Goal: Information Seeking & Learning: Check status

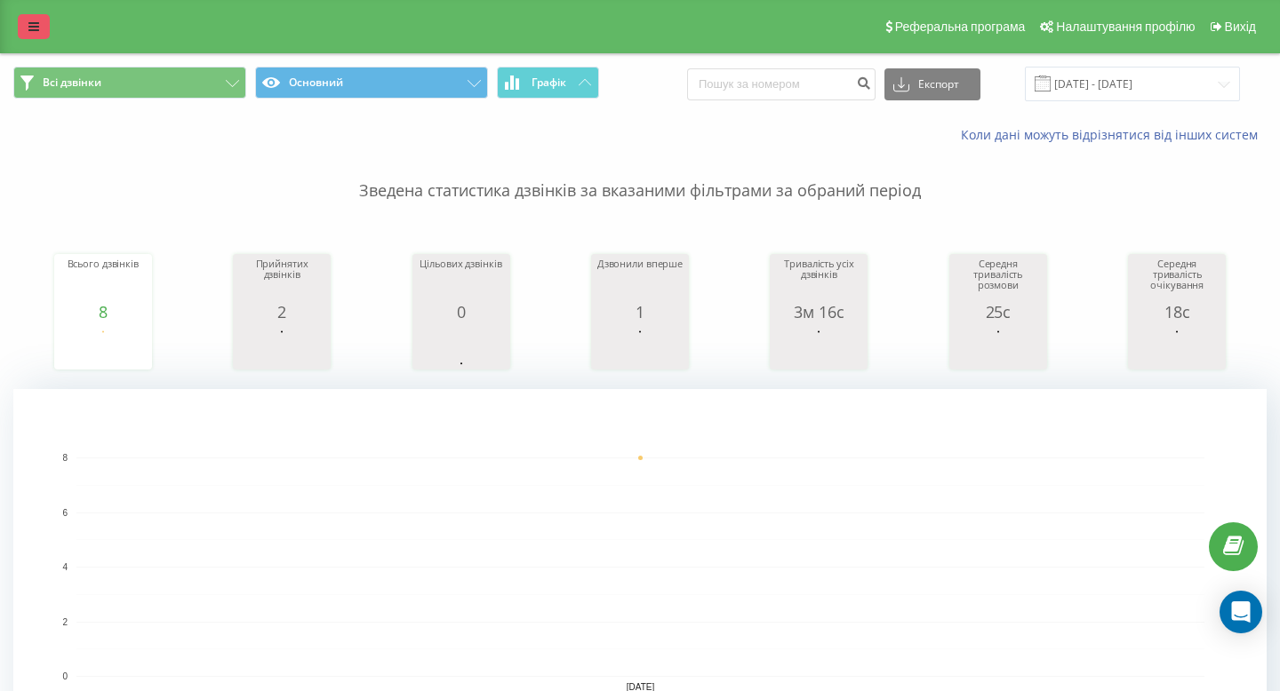
click at [27, 22] on link at bounding box center [34, 26] width 32 height 25
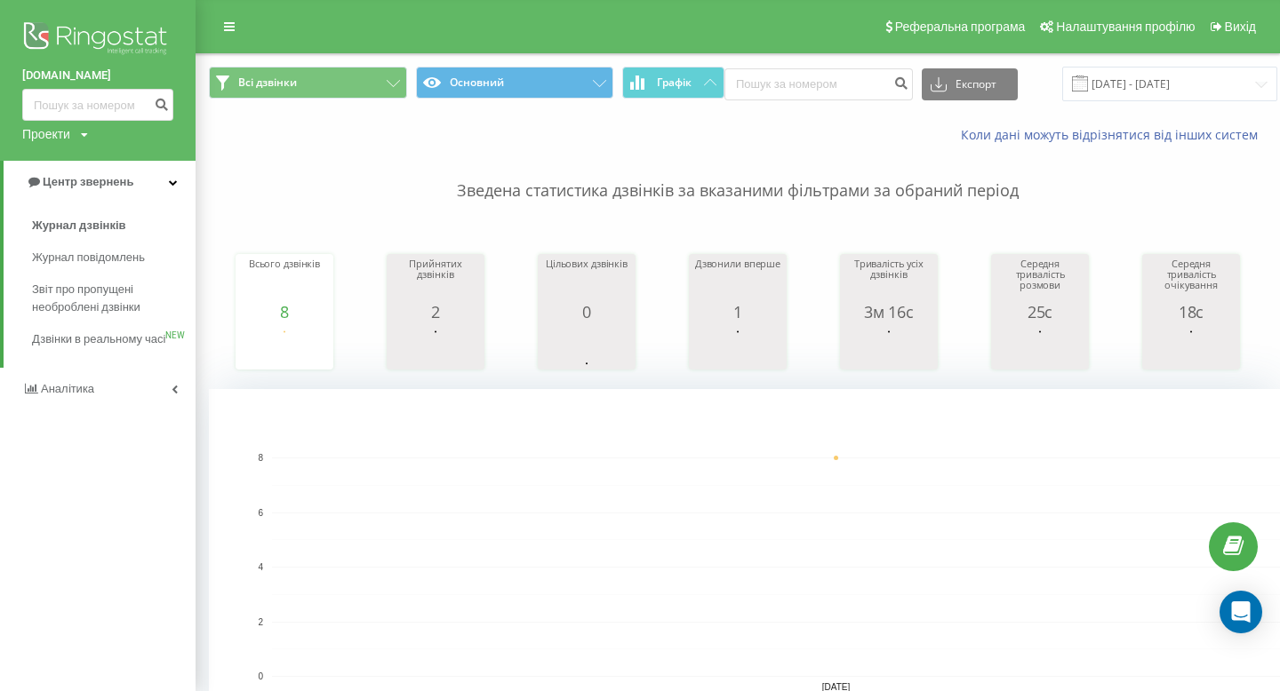
click at [118, 208] on div "Журнал дзвінків Журнал повідомлень Звіт про пропущені необроблені дзвінки Дзвін…" at bounding box center [97, 285] width 195 height 164
click at [109, 222] on span "Журнал дзвінків" at bounding box center [79, 226] width 94 height 18
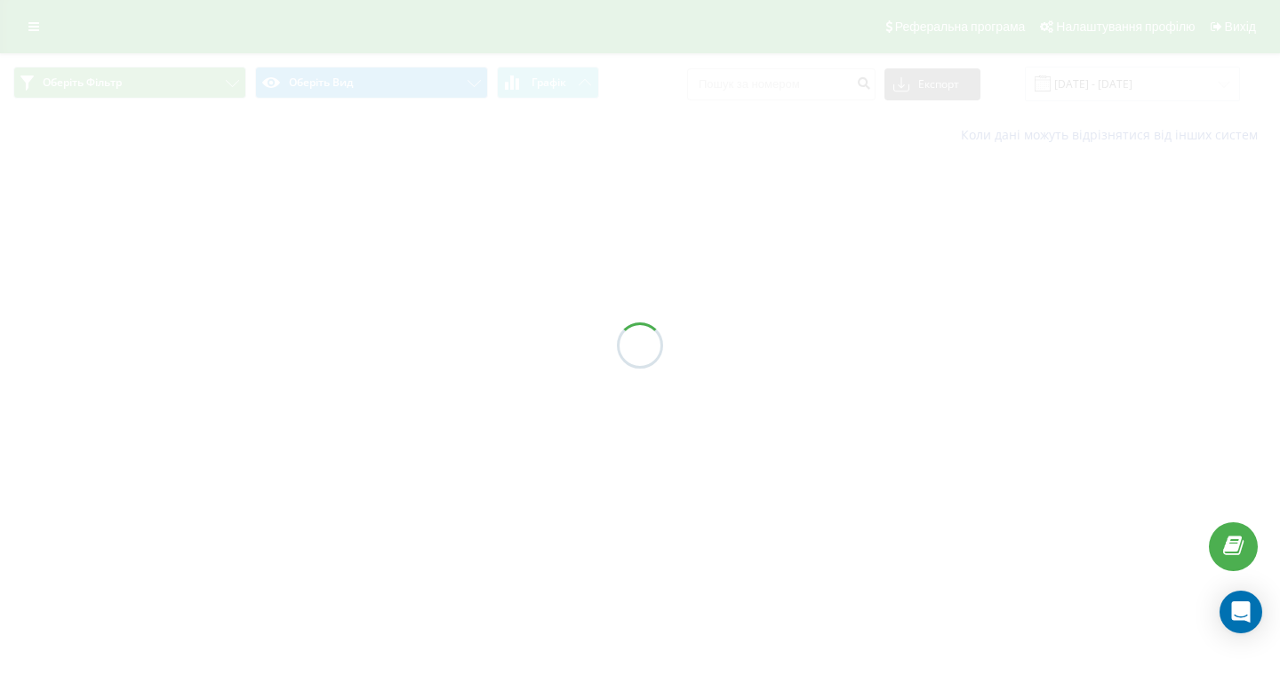
click at [1117, 89] on div at bounding box center [640, 345] width 1280 height 691
click at [1098, 86] on div at bounding box center [640, 345] width 1280 height 691
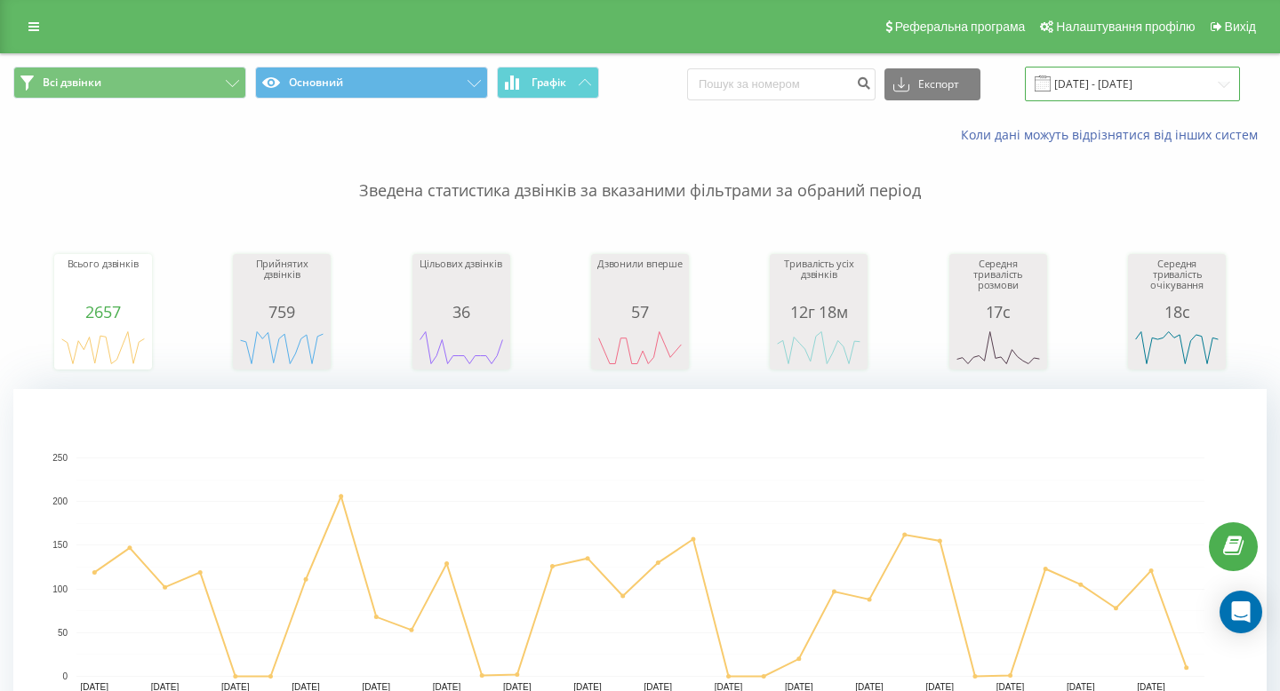
click at [1087, 86] on input "[DATE] - [DATE]" at bounding box center [1132, 84] width 215 height 35
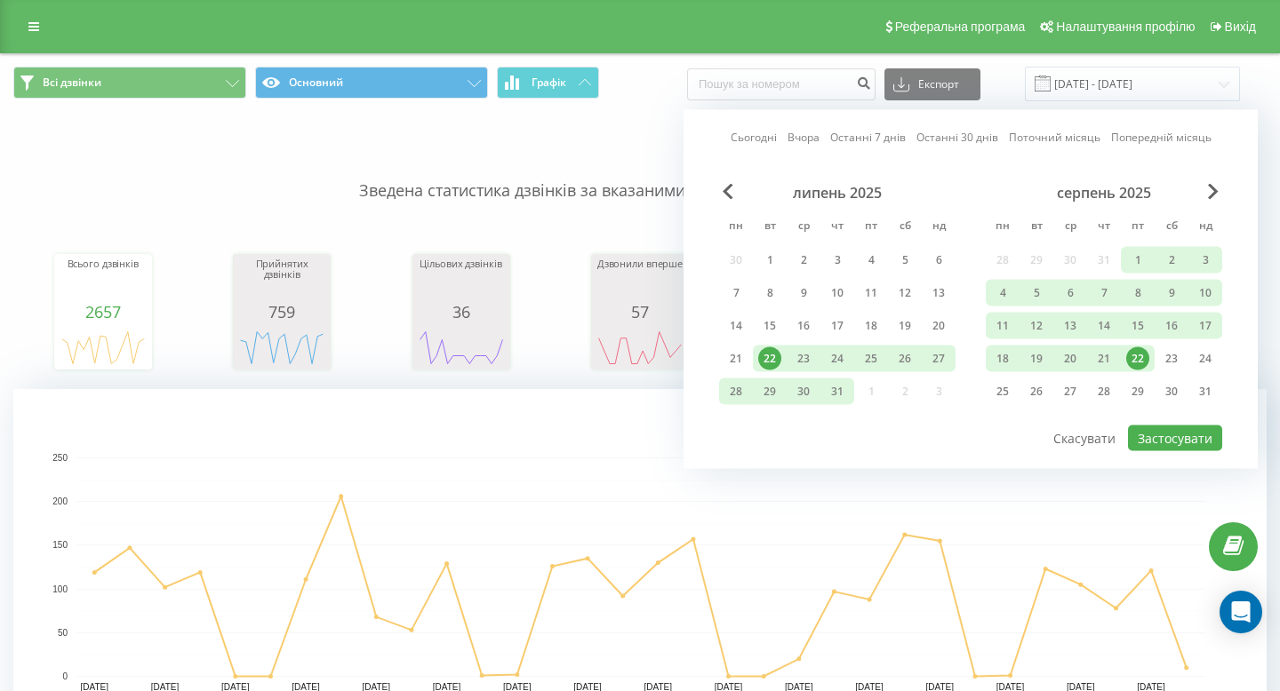
click at [1136, 359] on div "22" at bounding box center [1137, 358] width 23 height 23
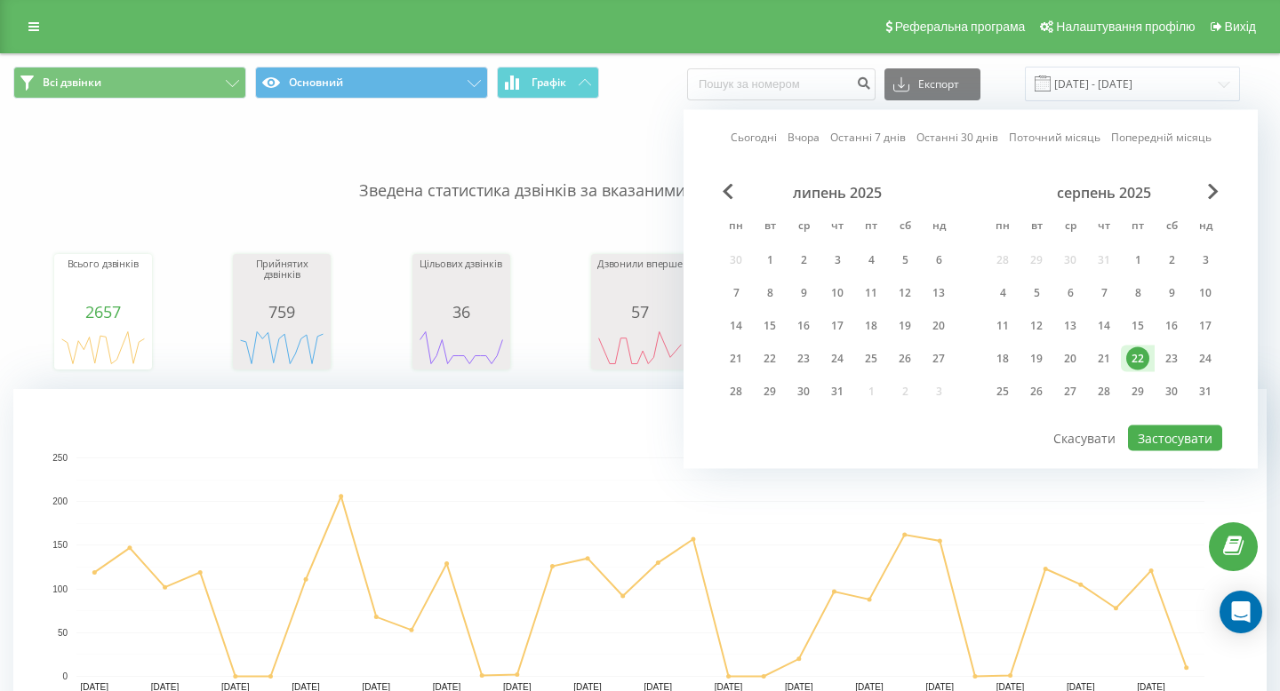
click at [1139, 424] on div at bounding box center [970, 425] width 503 height 2
click at [1139, 436] on button "Застосувати" at bounding box center [1175, 439] width 94 height 26
type input "22.08.2025 - 22.08.2025"
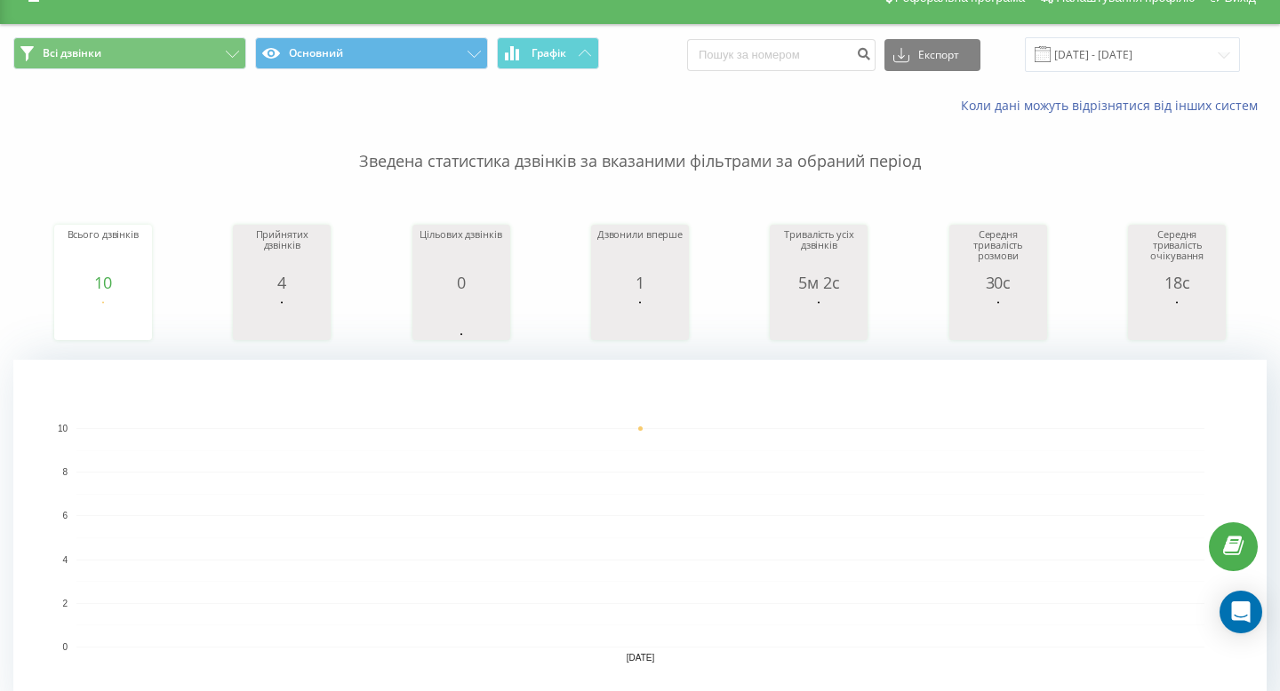
scroll to position [25, 0]
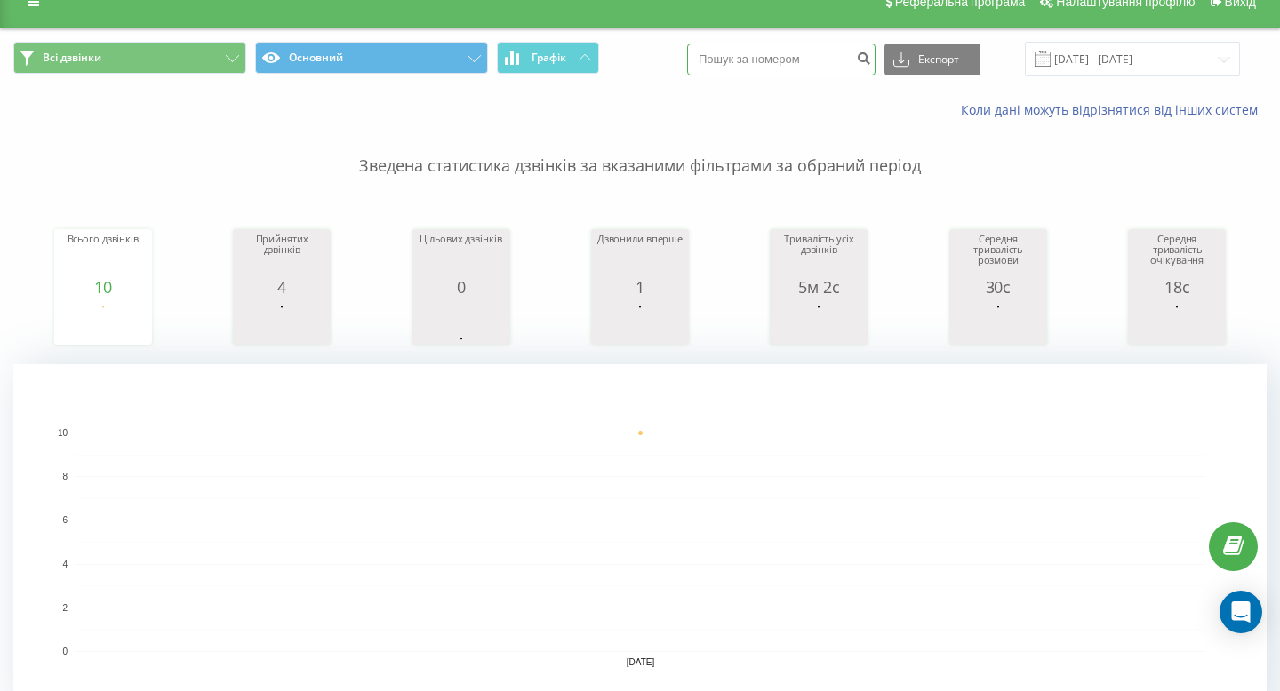
click at [753, 45] on input at bounding box center [781, 60] width 188 height 32
paste input "066 267 83 57"
type input "066 267 83 57"
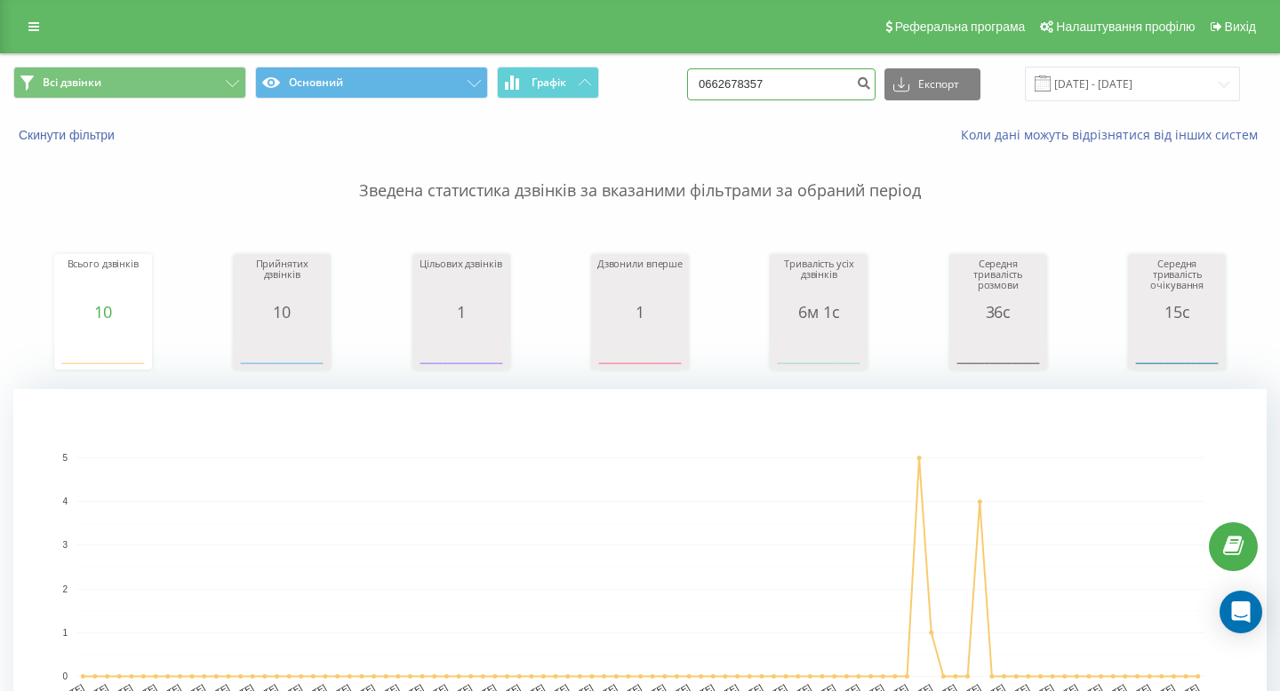
click at [822, 75] on input "0662678357" at bounding box center [781, 84] width 188 height 32
paste input "7 475 93 14"
type input "067 475 93 14"
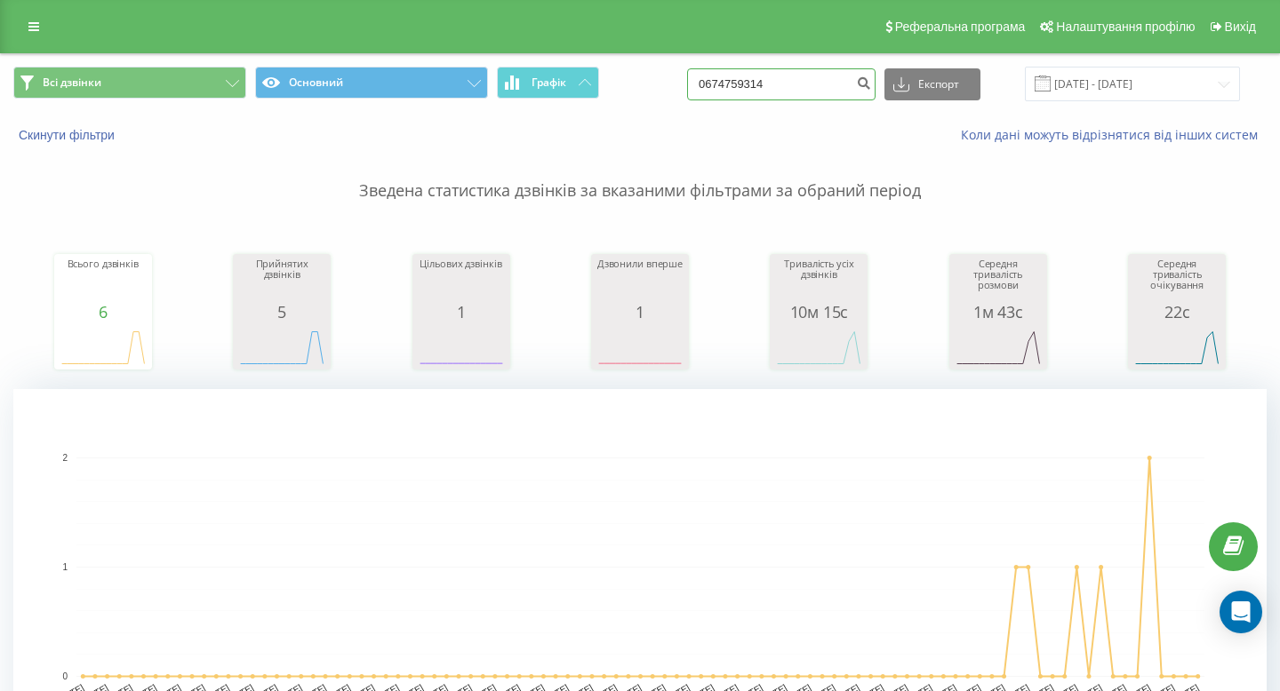
click at [829, 75] on input "0674759314" at bounding box center [781, 84] width 188 height 32
click at [829, 76] on input "0674759314" at bounding box center [781, 84] width 188 height 32
paste input "+38 097 058 85 08"
drag, startPoint x: 762, startPoint y: 84, endPoint x: 606, endPoint y: 76, distance: 155.8
click at [613, 84] on div "Всі дзвінки Основний Графік +38 097 058 85 08 Експорт .csv .xls .xlsx 22.05.202…" at bounding box center [639, 84] width 1253 height 35
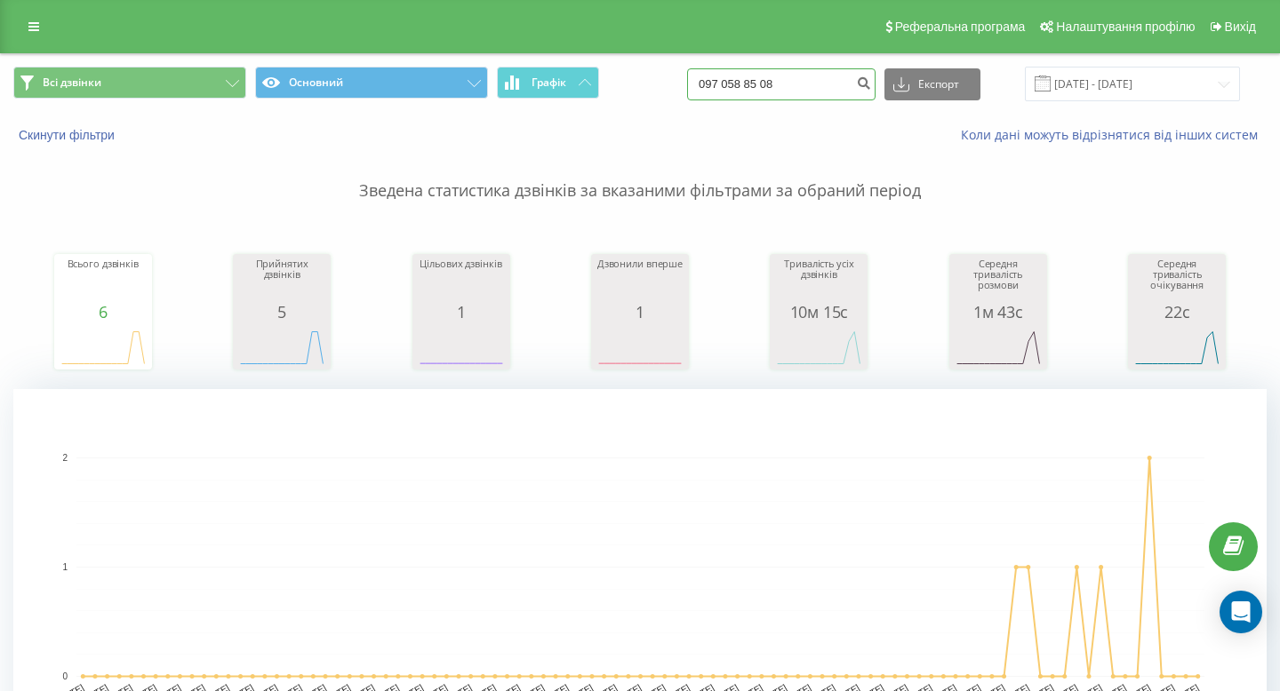
type input "097 058 85 08"
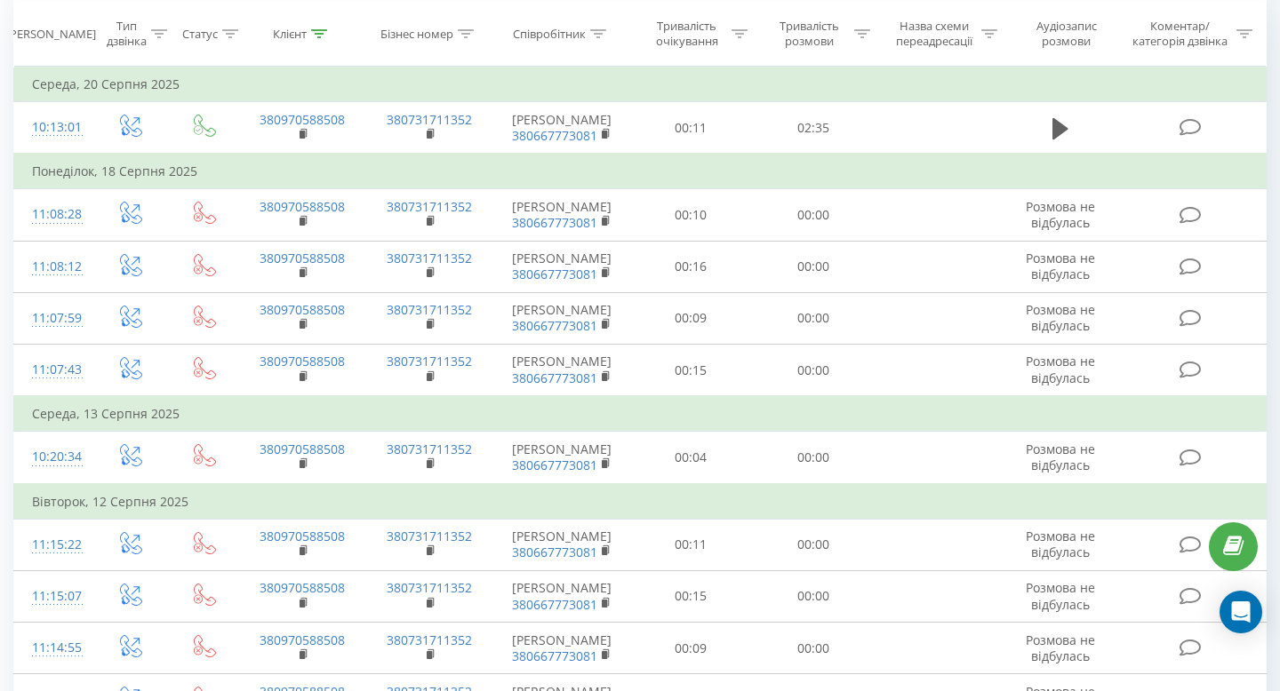
scroll to position [566, 0]
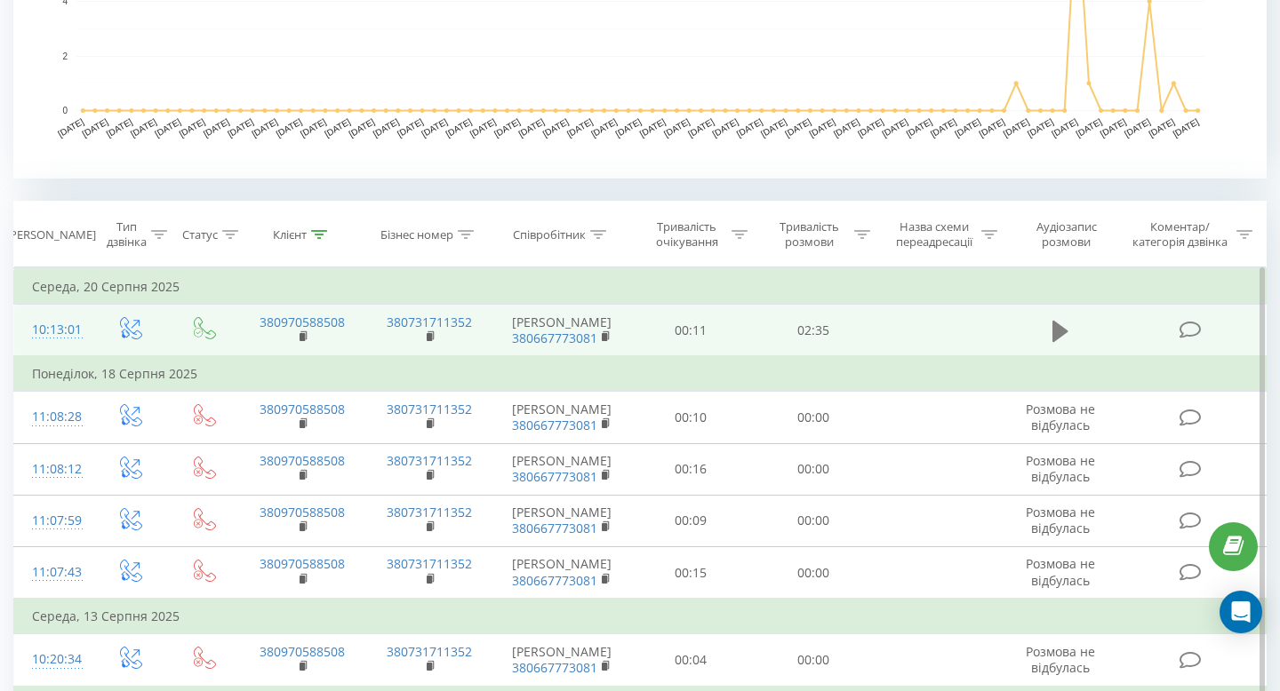
click at [1055, 339] on icon at bounding box center [1060, 330] width 16 height 21
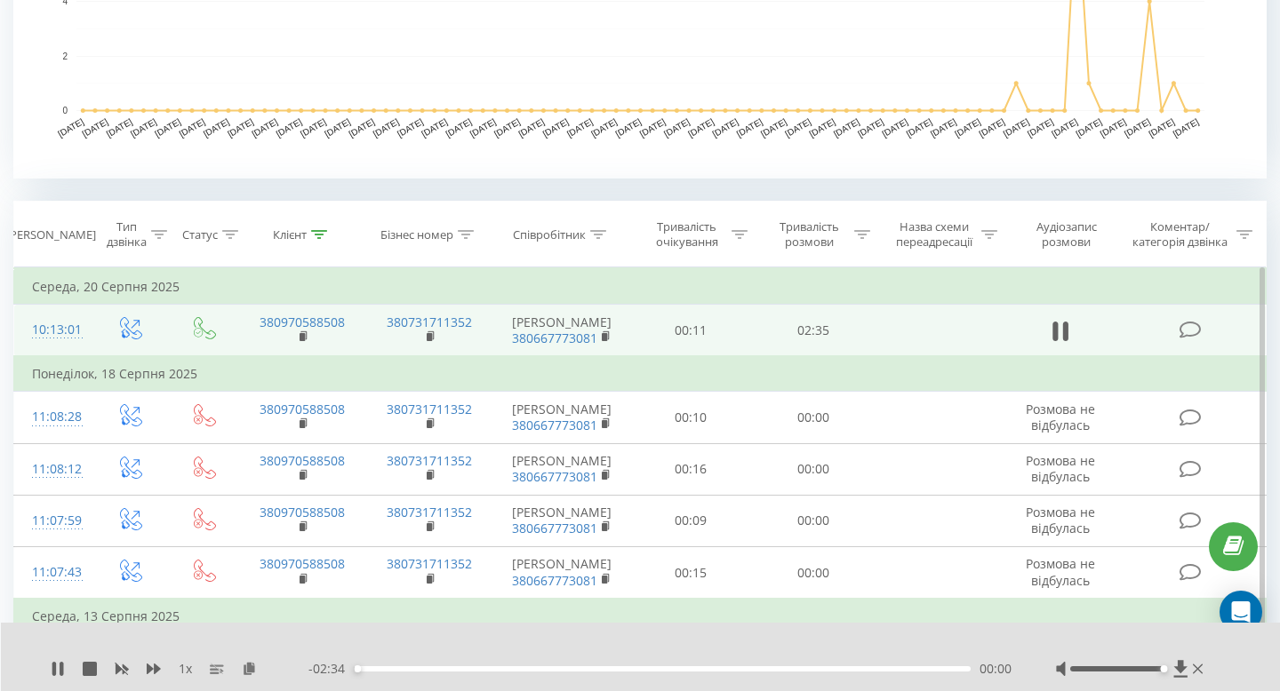
drag, startPoint x: 1121, startPoint y: 667, endPoint x: 1214, endPoint y: 669, distance: 92.4
click at [1214, 669] on div "1 x - 02:34 00:00 00:00" at bounding box center [641, 657] width 1280 height 68
click at [823, 670] on div "01:58" at bounding box center [662, 668] width 617 height 5
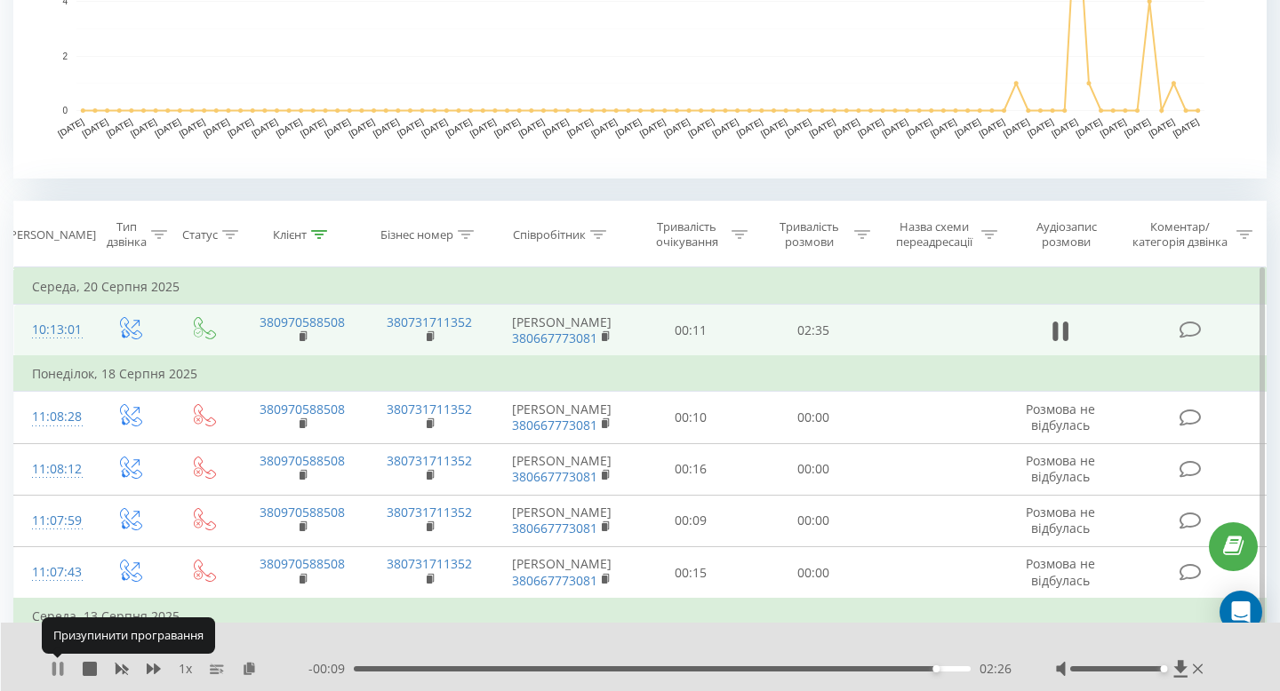
click at [61, 664] on icon at bounding box center [62, 669] width 4 height 14
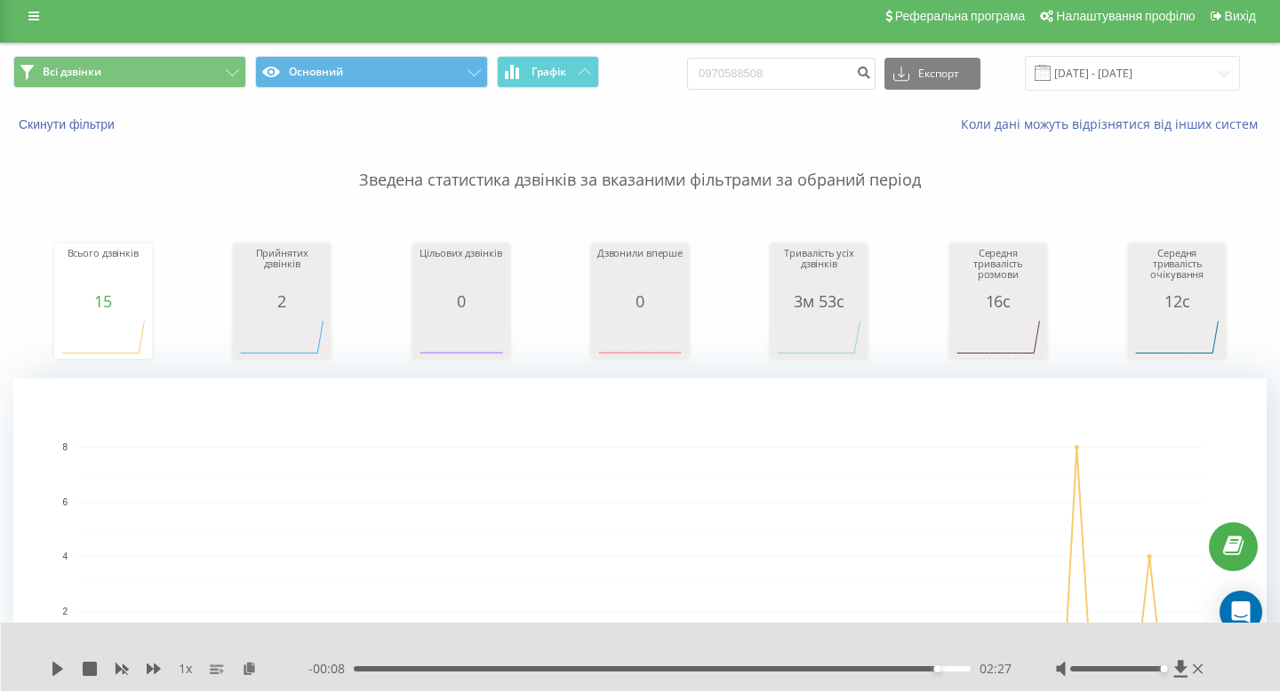
scroll to position [0, 0]
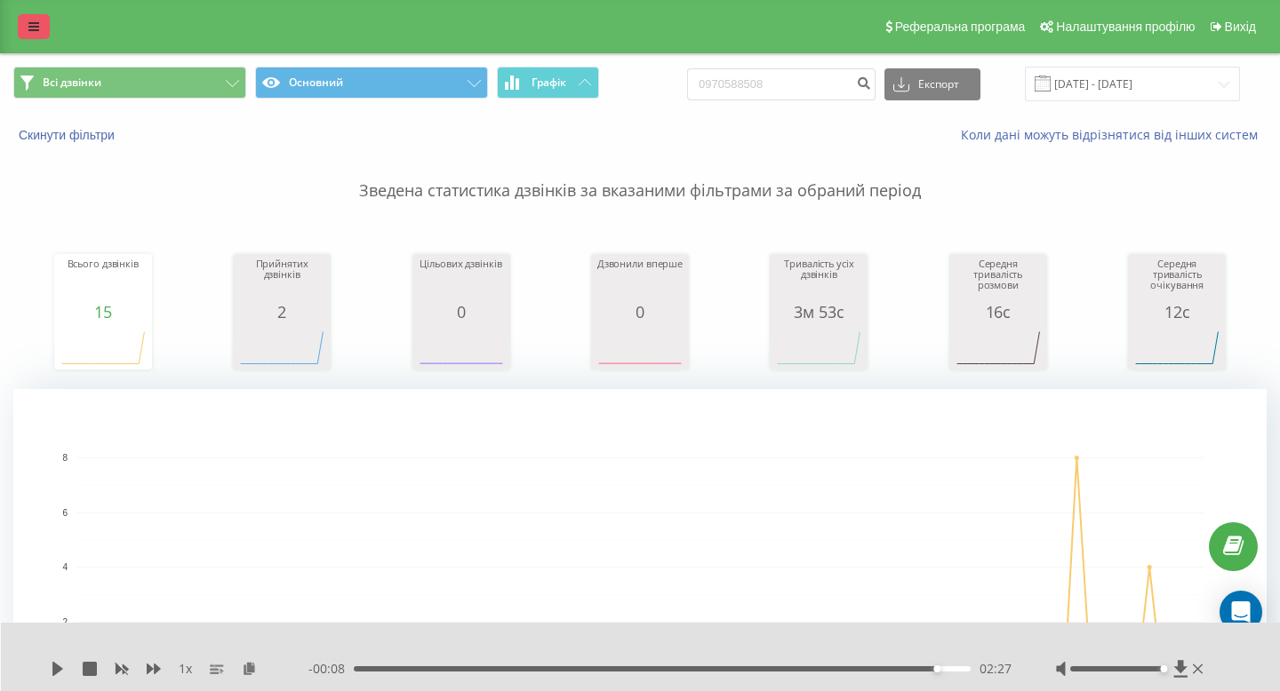
click at [23, 22] on link at bounding box center [34, 26] width 32 height 25
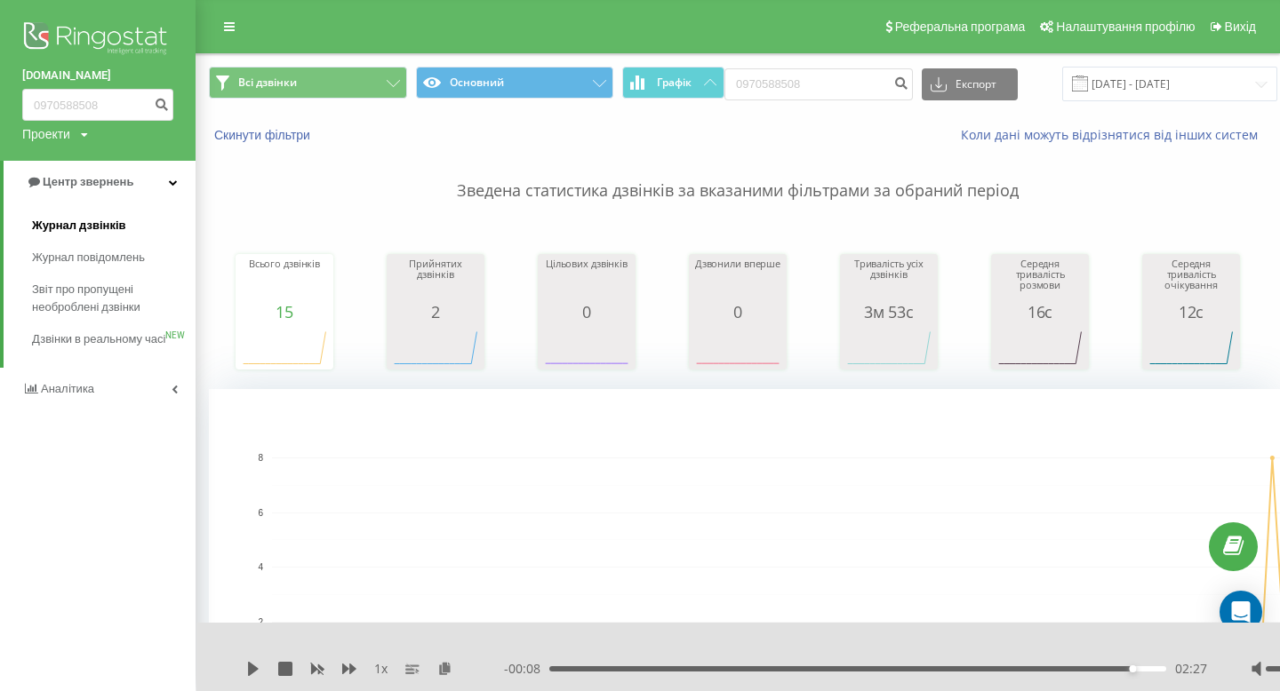
click at [143, 225] on link "Журнал дзвінків" at bounding box center [113, 226] width 163 height 32
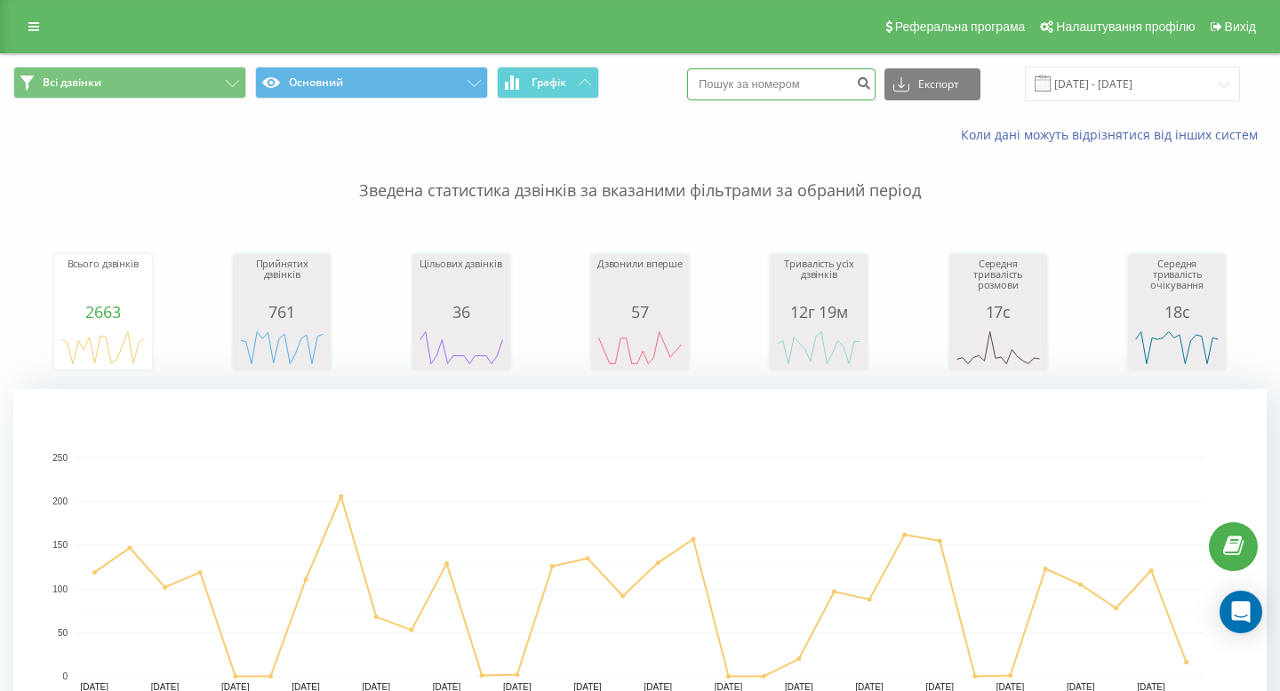
click at [801, 85] on input at bounding box center [781, 84] width 188 height 32
paste input "098 278 3929"
type input "098 278 3929"
click at [871, 81] on icon "submit" at bounding box center [863, 81] width 15 height 11
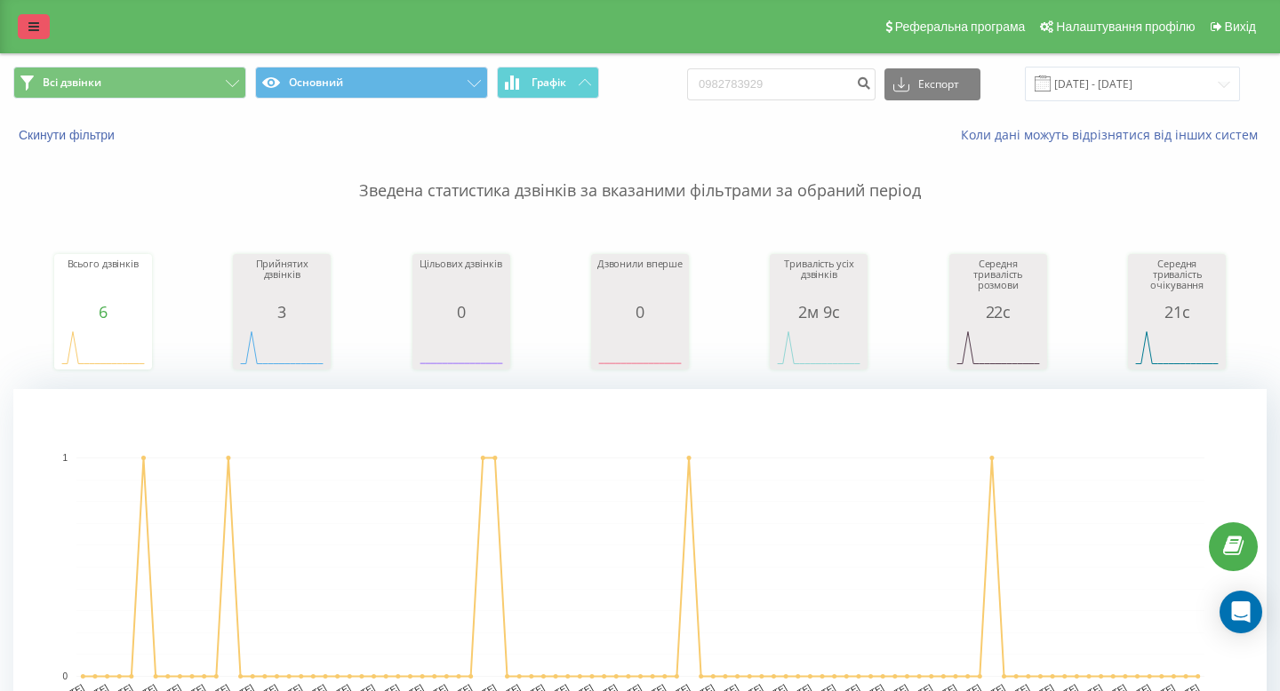
click at [28, 29] on link at bounding box center [34, 26] width 32 height 25
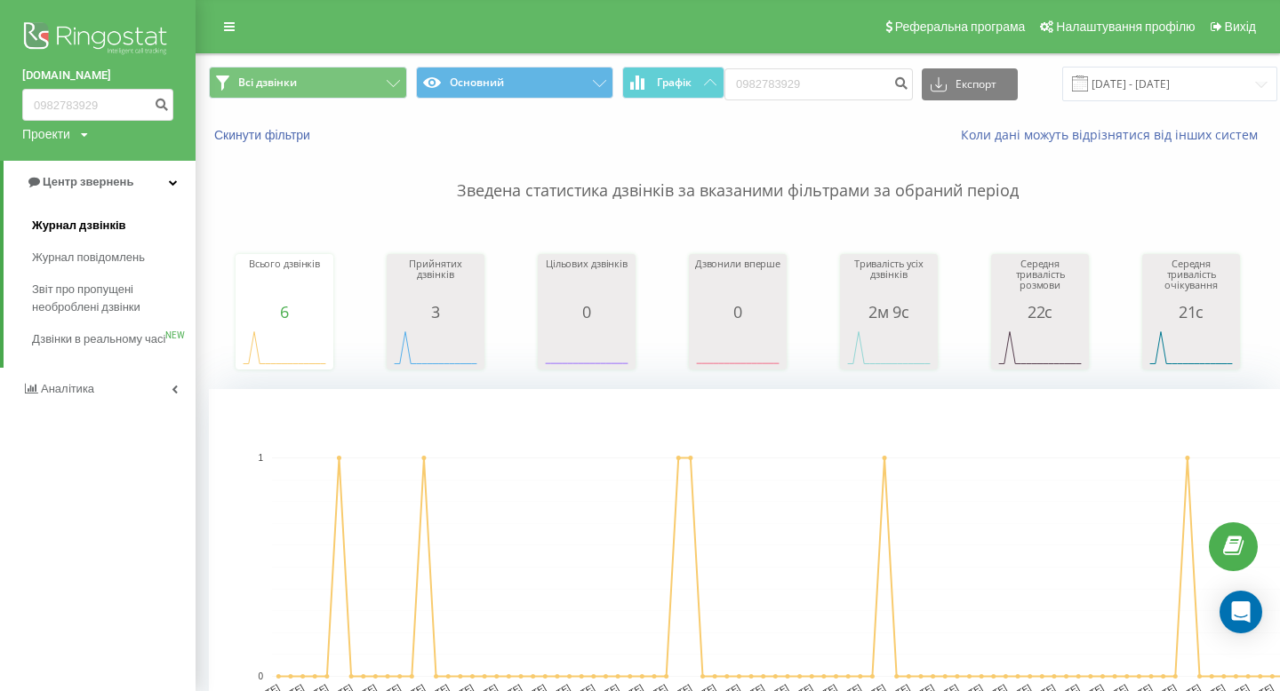
click at [106, 223] on span "Журнал дзвінків" at bounding box center [79, 226] width 94 height 18
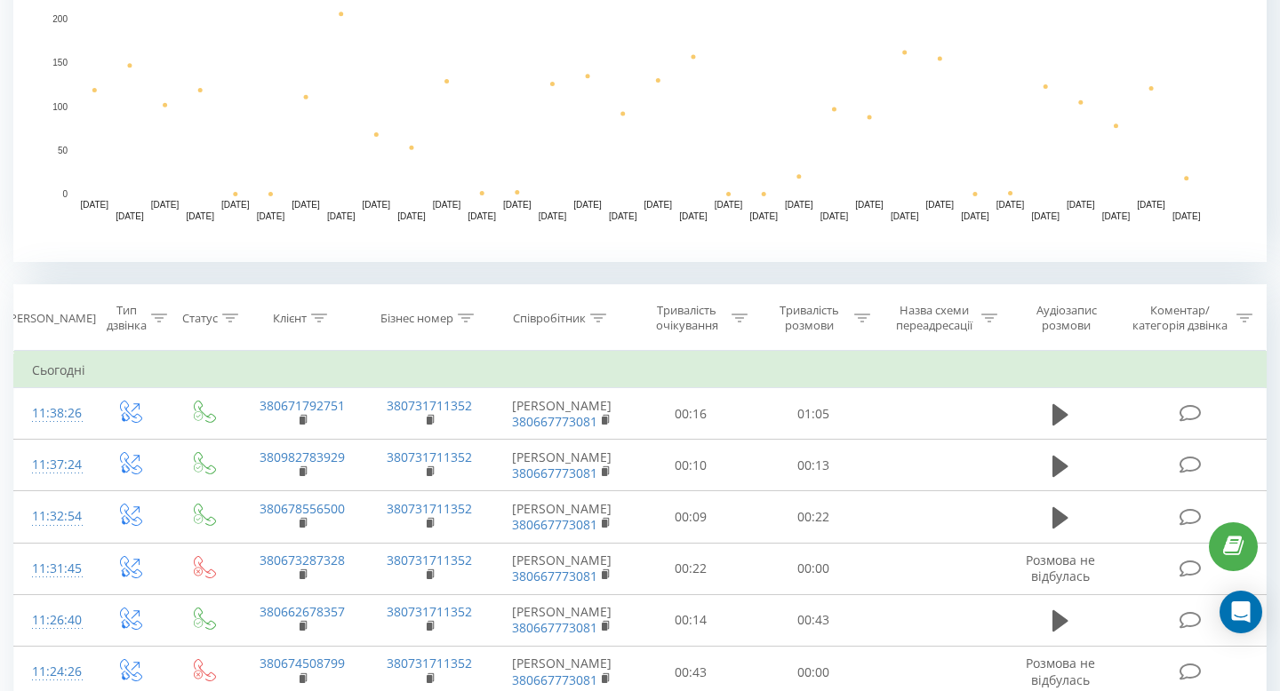
scroll to position [484, 0]
